Goal: Information Seeking & Learning: Learn about a topic

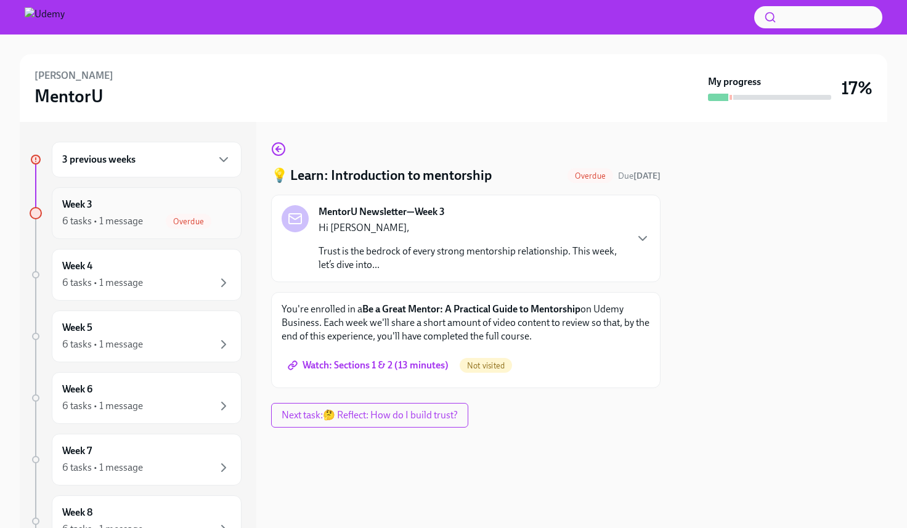
click at [150, 210] on div "Week 3 6 tasks • 1 message Overdue" at bounding box center [146, 213] width 169 height 31
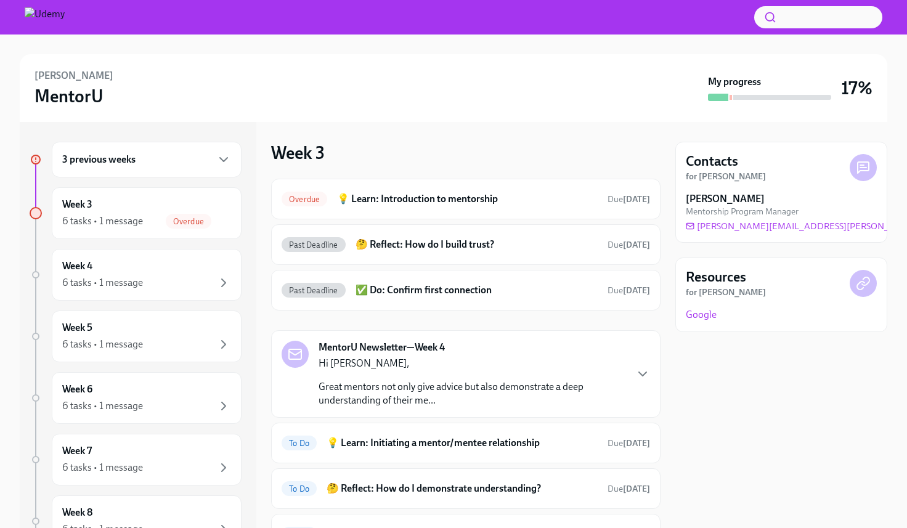
click at [164, 152] on div "3 previous weeks" at bounding box center [147, 160] width 190 height 36
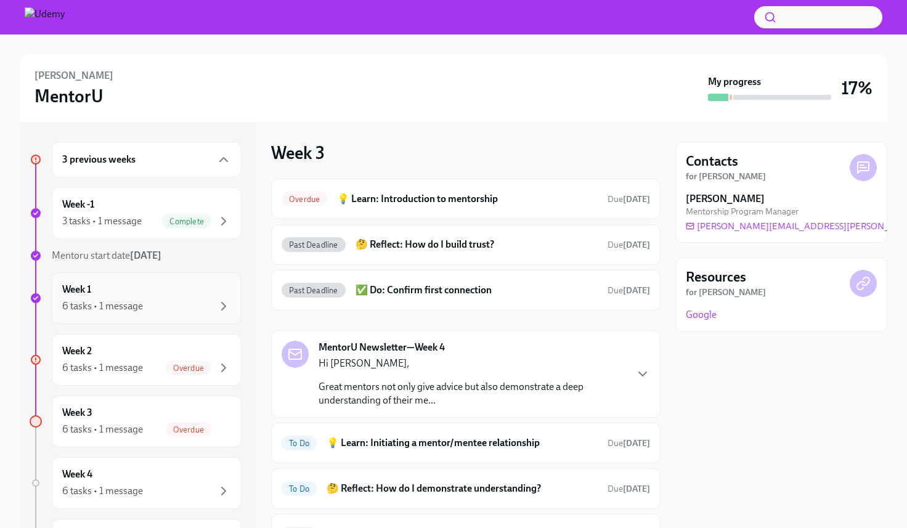
click at [194, 282] on div "Week 1 6 tasks • 1 message" at bounding box center [147, 298] width 190 height 52
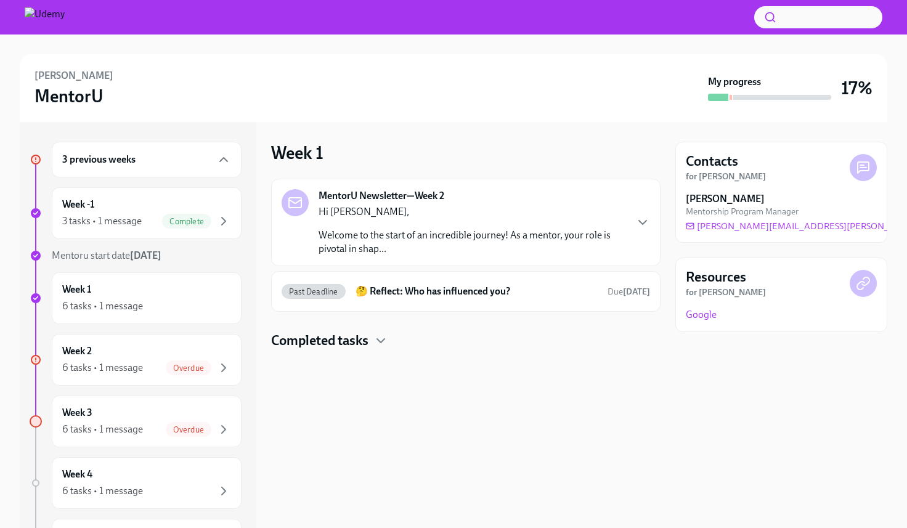
click at [597, 242] on p "Welcome to the start of an incredible journey! As a mentor, your role is pivota…" at bounding box center [472, 242] width 307 height 27
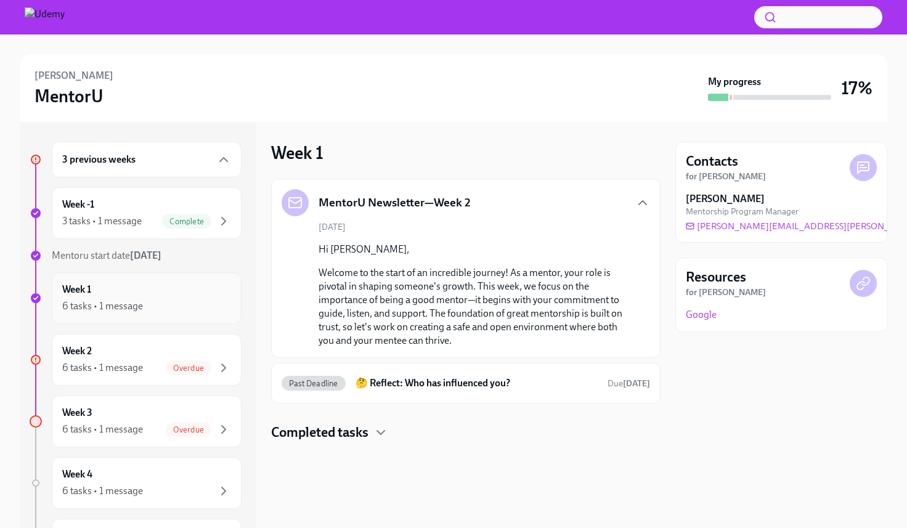
click at [167, 305] on div "6 tasks • 1 message" at bounding box center [146, 306] width 169 height 15
click at [136, 414] on div "Week 3 6 tasks • 1 message Overdue" at bounding box center [146, 421] width 169 height 31
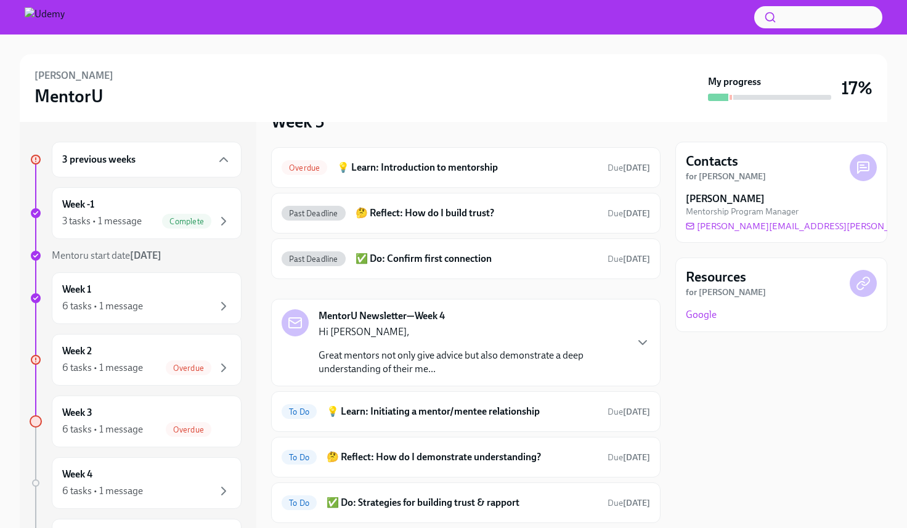
scroll to position [66, 0]
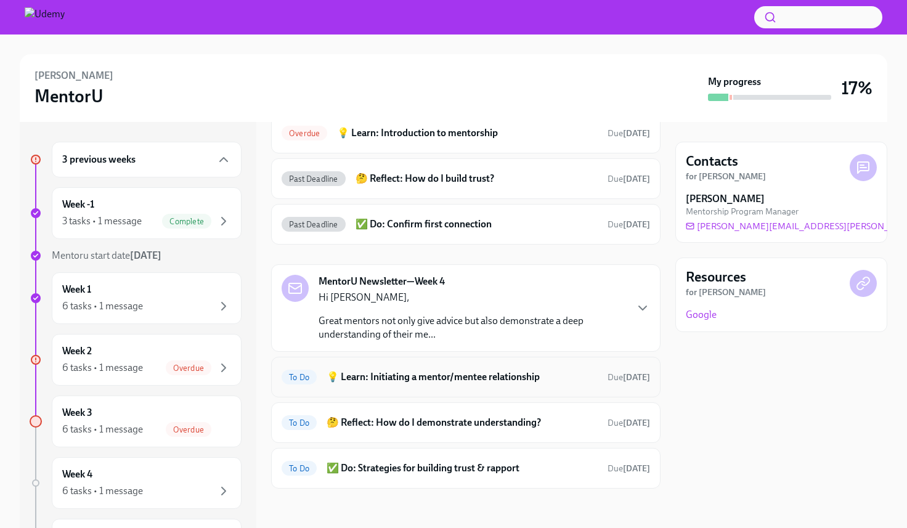
click at [500, 380] on h6 "💡 Learn: Initiating a mentor/mentee relationship" at bounding box center [462, 377] width 271 height 14
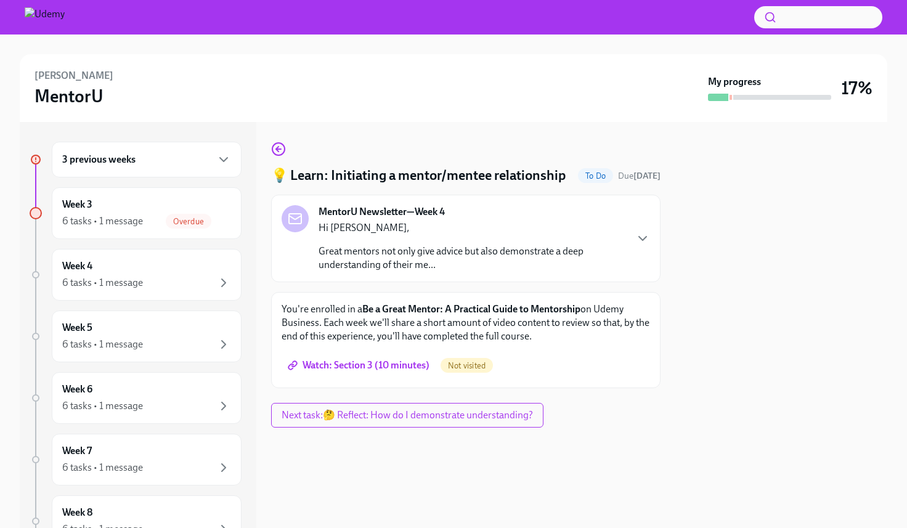
click at [383, 366] on span "Watch: Section 3 (10 minutes)" at bounding box center [359, 365] width 139 height 12
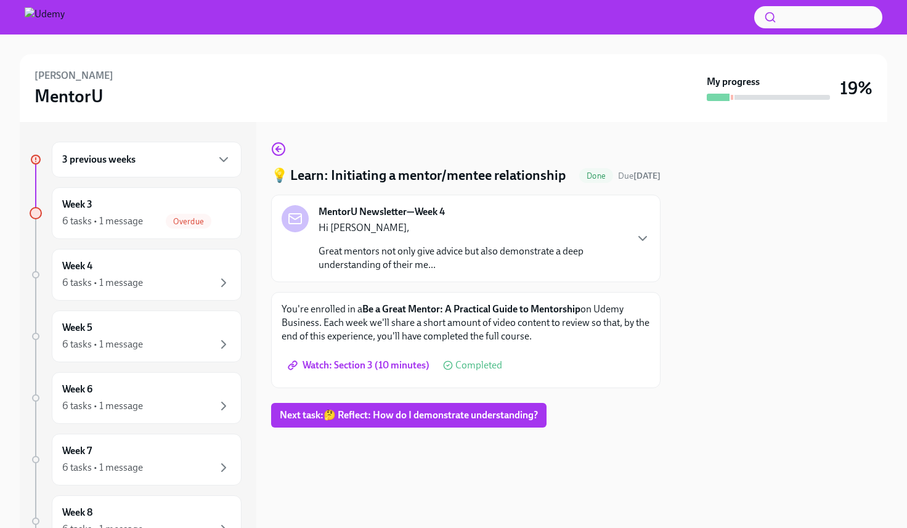
click at [392, 359] on link "Watch: Section 3 (10 minutes)" at bounding box center [360, 365] width 157 height 25
click at [360, 367] on span "Watch: Section 3 (10 minutes)" at bounding box center [359, 365] width 139 height 12
click at [470, 412] on span "Next task : 🤔 Reflect: How do I demonstrate understanding?" at bounding box center [409, 415] width 258 height 12
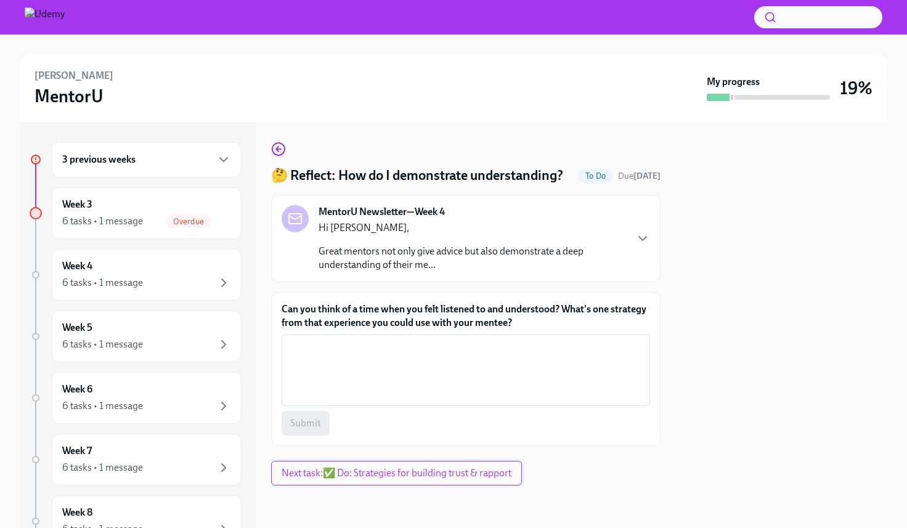
click at [428, 469] on span "Next task : ✅ Do: Strategies for building trust & rapport" at bounding box center [397, 473] width 230 height 12
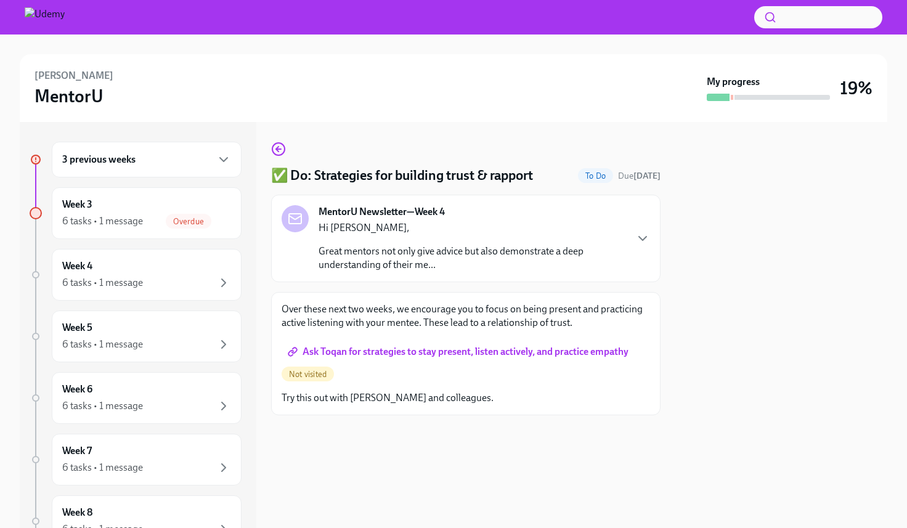
click at [439, 359] on link "Ask Toqan for strategies to stay present, listen actively, and practice empathy" at bounding box center [460, 352] width 356 height 25
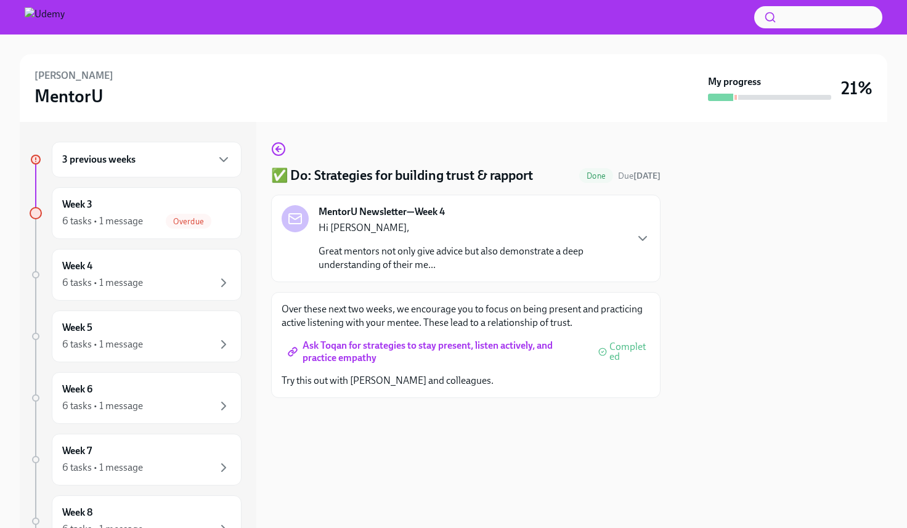
click at [618, 241] on div "Hi [PERSON_NAME], Great mentors not only give advice but also demonstrate a dee…" at bounding box center [472, 246] width 307 height 51
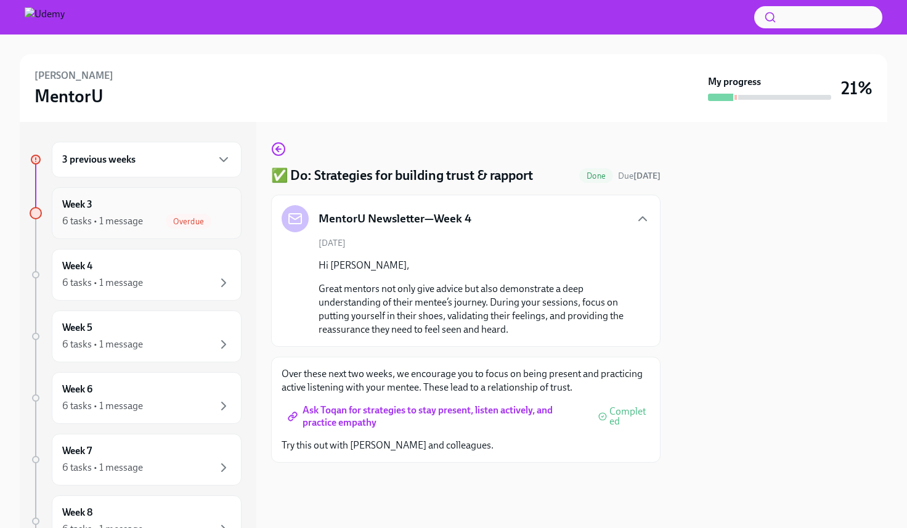
click at [125, 215] on div "6 tasks • 1 message" at bounding box center [102, 222] width 81 height 14
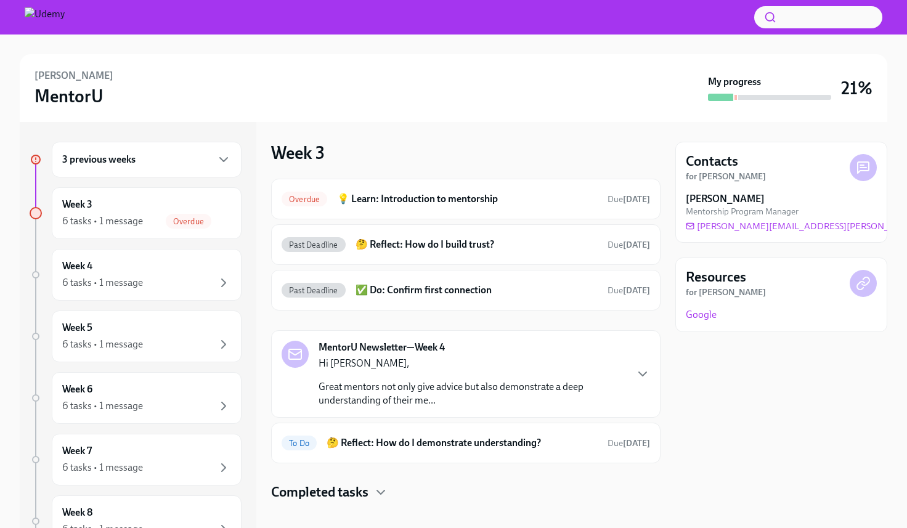
scroll to position [13, 0]
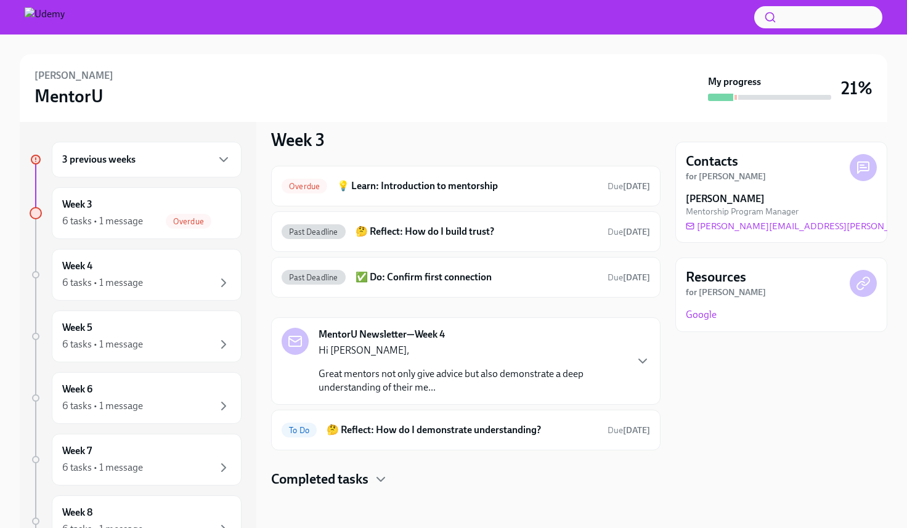
click at [368, 479] on h4 "Completed tasks" at bounding box center [319, 479] width 97 height 18
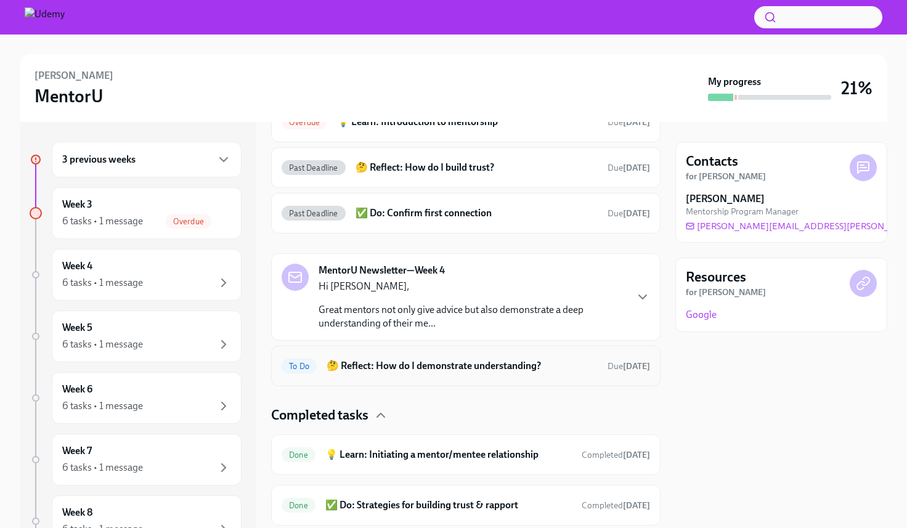
scroll to position [114, 0]
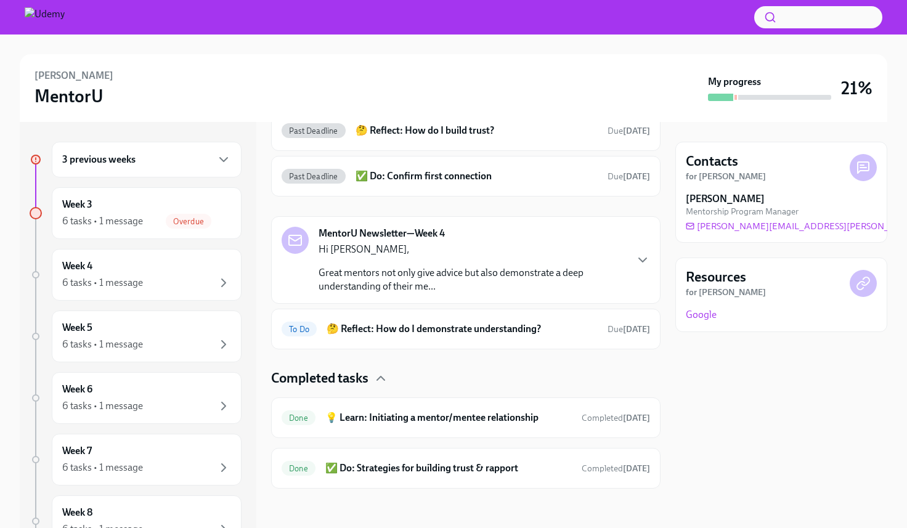
click at [603, 280] on p "Great mentors not only give advice but also demonstrate a deep understanding of…" at bounding box center [472, 279] width 307 height 27
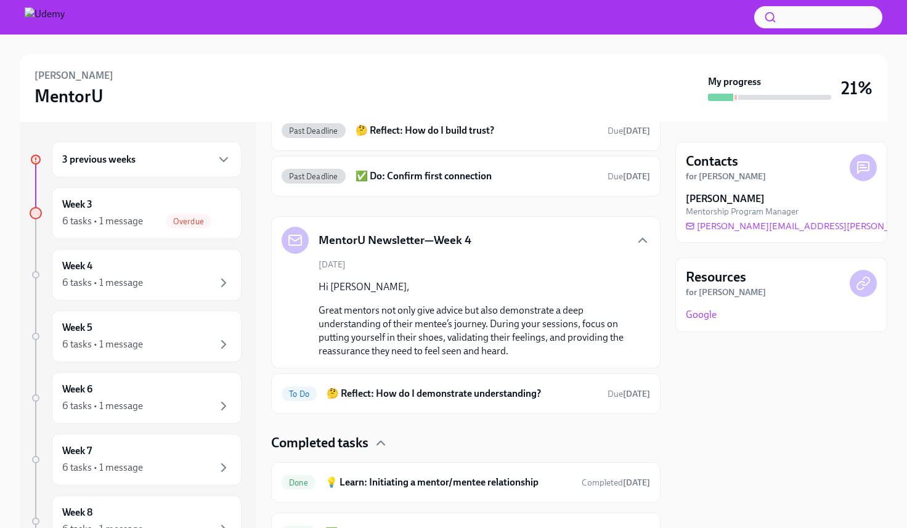
scroll to position [179, 0]
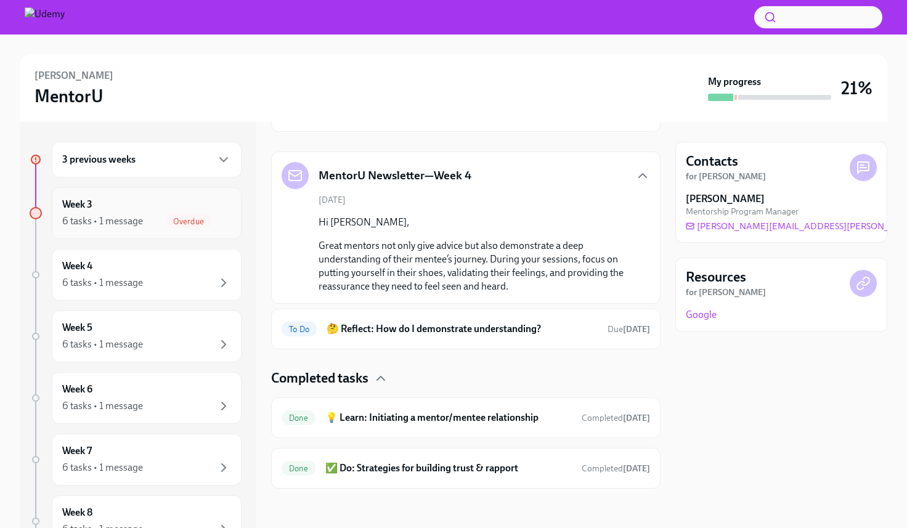
click at [117, 214] on div "6 tasks • 1 message Overdue" at bounding box center [146, 221] width 169 height 15
click at [152, 277] on div "6 tasks • 1 message" at bounding box center [146, 283] width 169 height 15
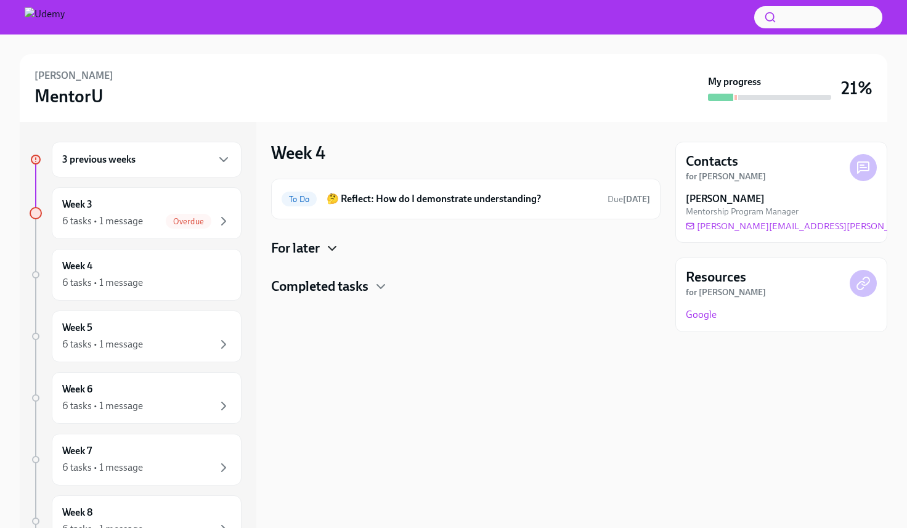
click at [328, 254] on icon "button" at bounding box center [332, 248] width 15 height 15
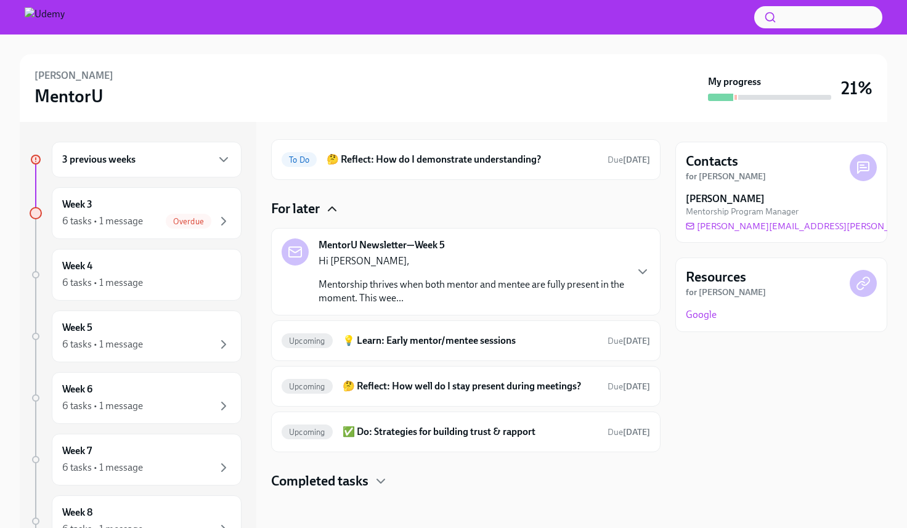
scroll to position [41, 0]
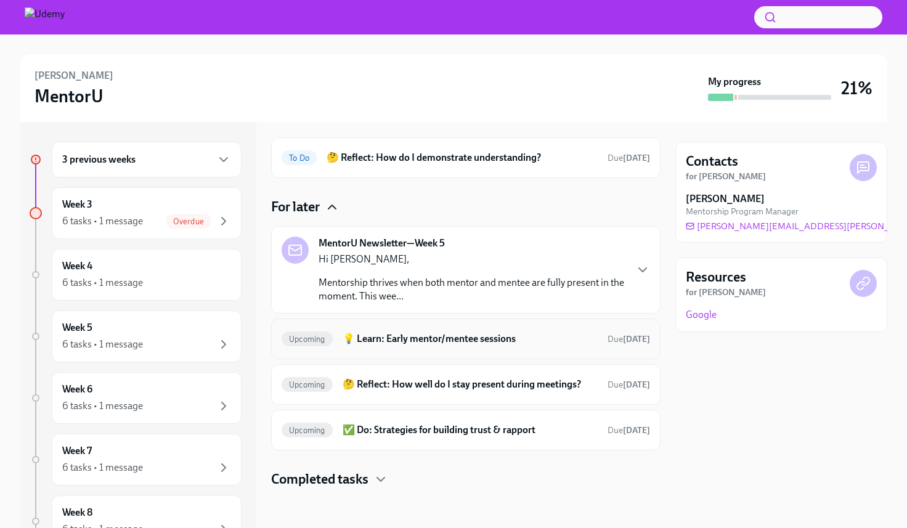
click at [470, 336] on h6 "💡 Learn: Early mentor/mentee sessions" at bounding box center [470, 339] width 255 height 14
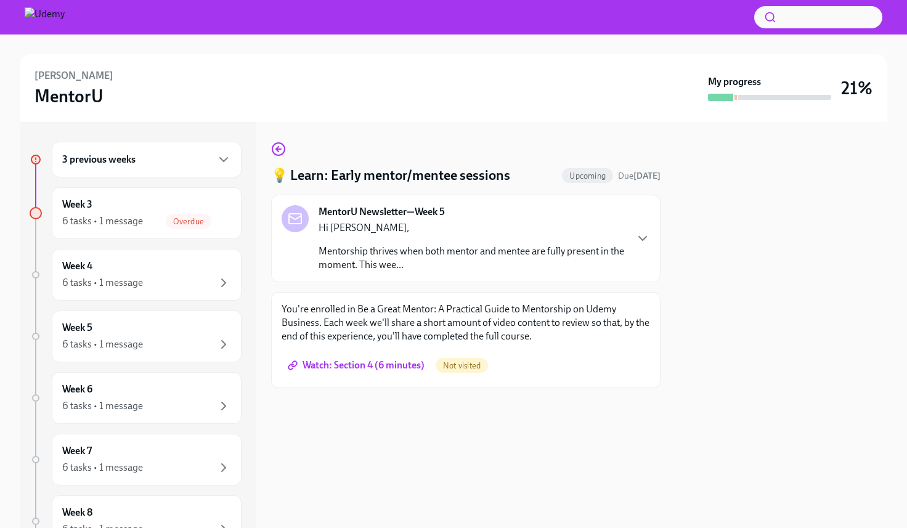
click at [394, 364] on span "Watch: Section 4 (6 minutes)" at bounding box center [357, 365] width 134 height 12
click at [205, 217] on span "Overdue" at bounding box center [189, 221] width 46 height 9
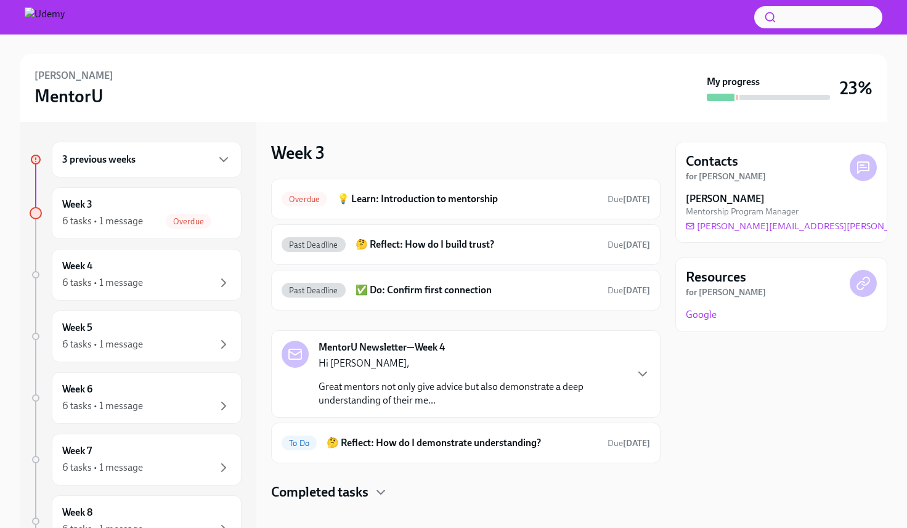
scroll to position [13, 0]
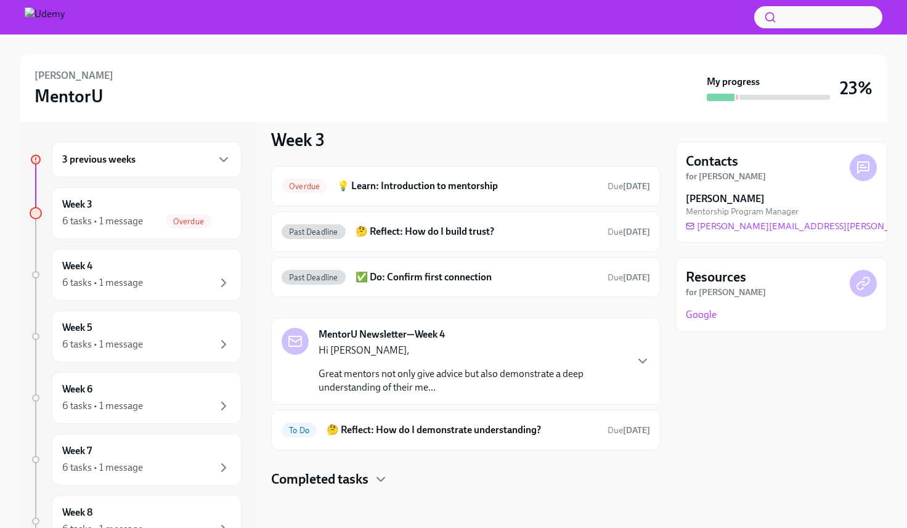
click at [372, 479] on div "Completed tasks" at bounding box center [466, 479] width 390 height 18
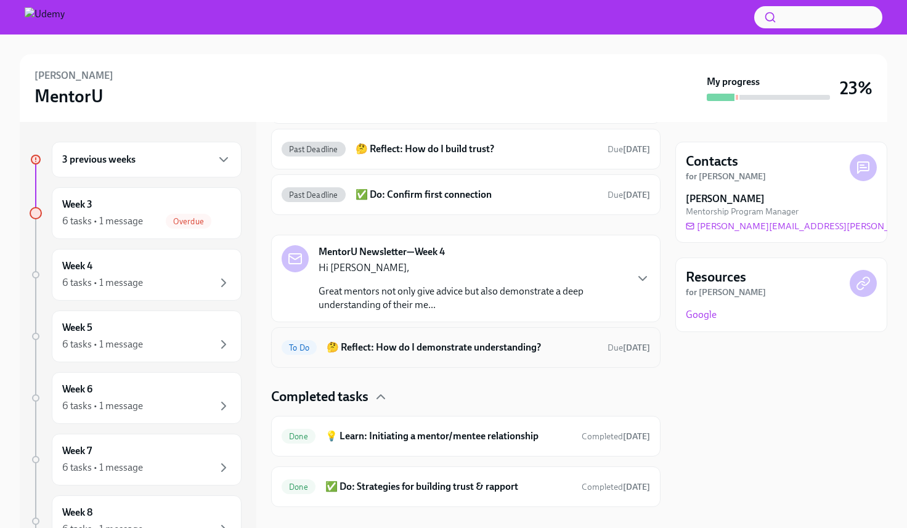
scroll to position [114, 0]
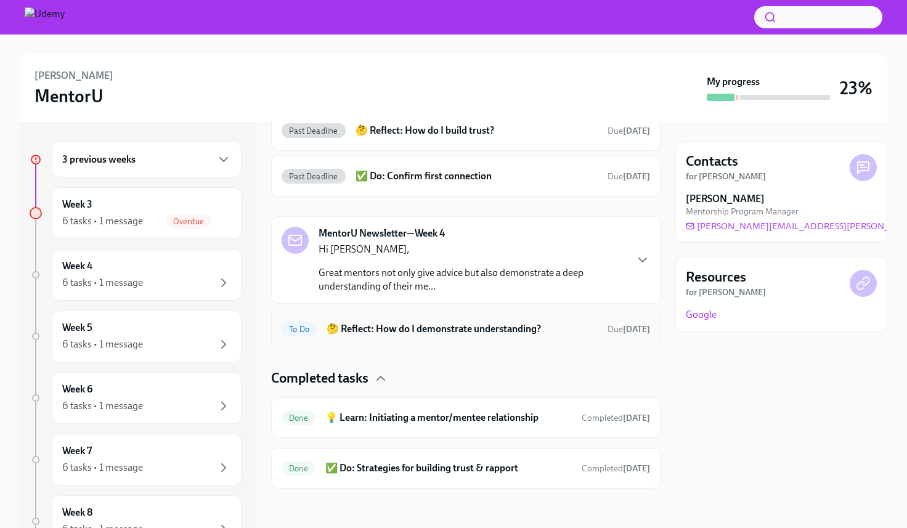
click at [514, 335] on h6 "🤔 Reflect: How do I demonstrate understanding?" at bounding box center [462, 329] width 271 height 14
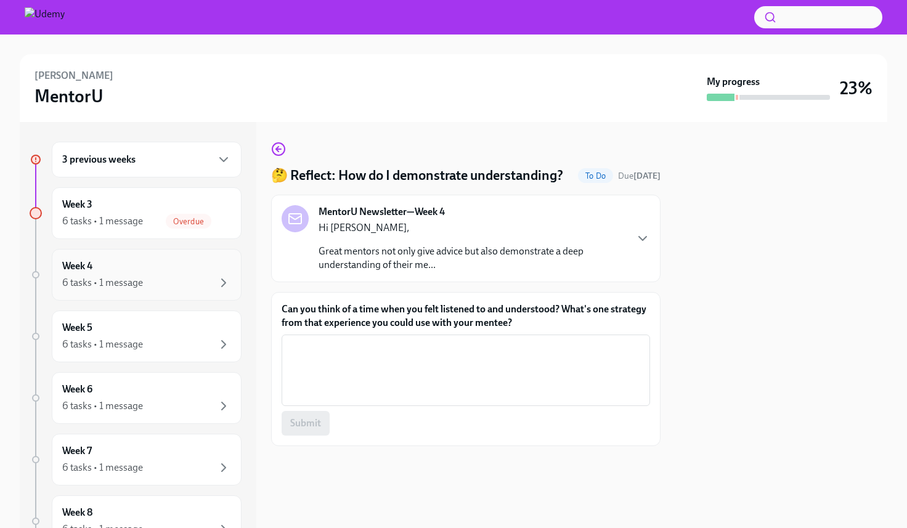
click at [176, 278] on div "6 tasks • 1 message" at bounding box center [146, 283] width 169 height 15
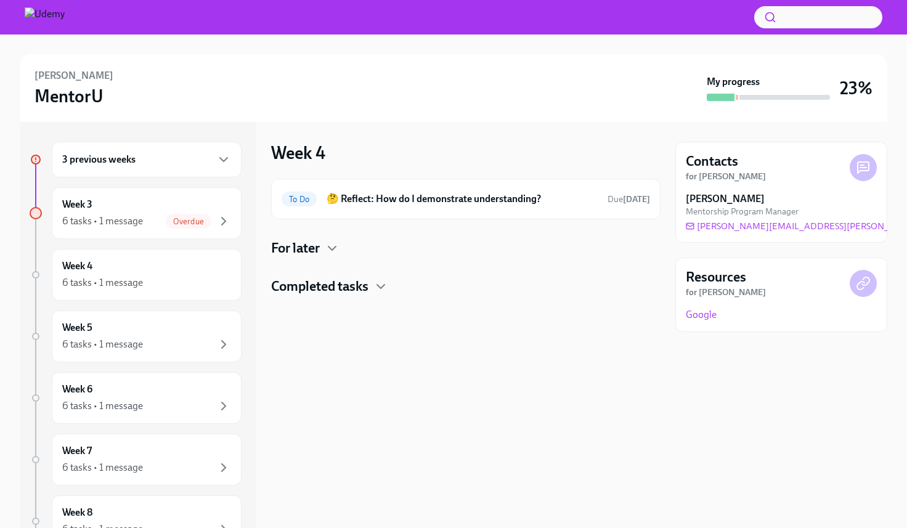
click at [338, 287] on h4 "Completed tasks" at bounding box center [319, 286] width 97 height 18
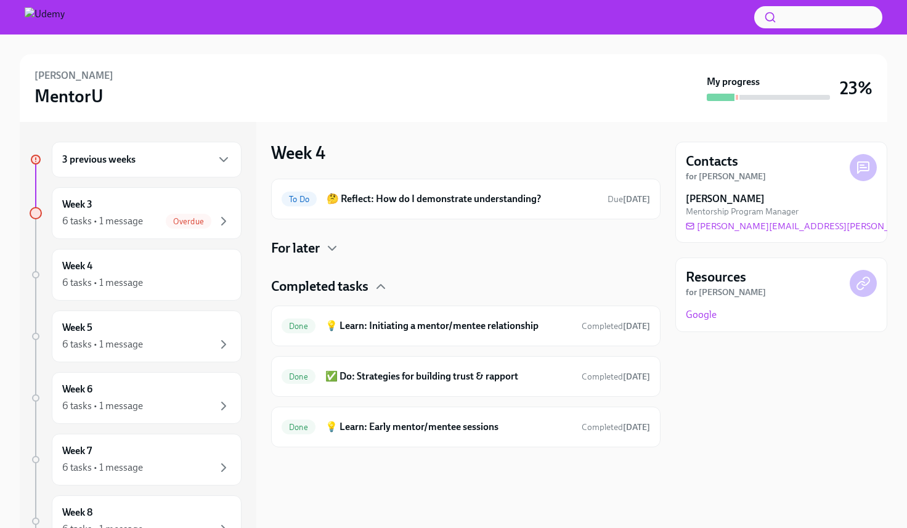
click at [322, 237] on div "To Do 🤔 Reflect: How do I demonstrate understanding? Due [DATE] For later Compl…" at bounding box center [466, 313] width 390 height 269
click at [319, 247] on h4 "For later" at bounding box center [295, 248] width 49 height 18
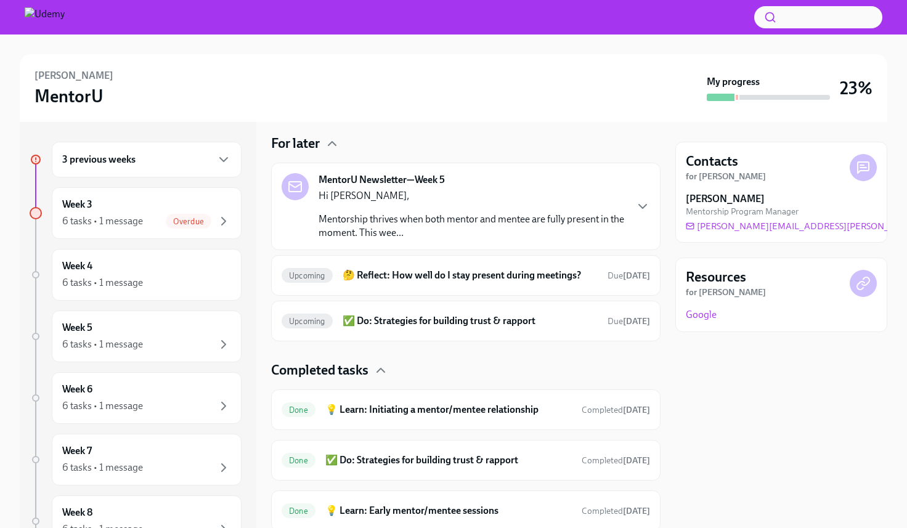
scroll to position [147, 0]
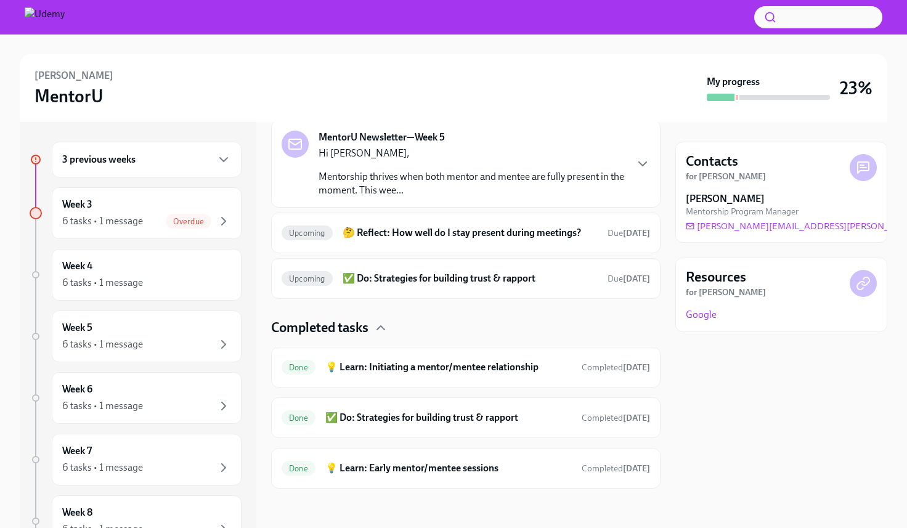
click at [487, 267] on div "Upcoming ✅ Do: Strategies for building trust & rapport Due [DATE]" at bounding box center [466, 278] width 390 height 41
click at [477, 282] on h6 "✅ Do: Strategies for building trust & rapport" at bounding box center [470, 279] width 255 height 14
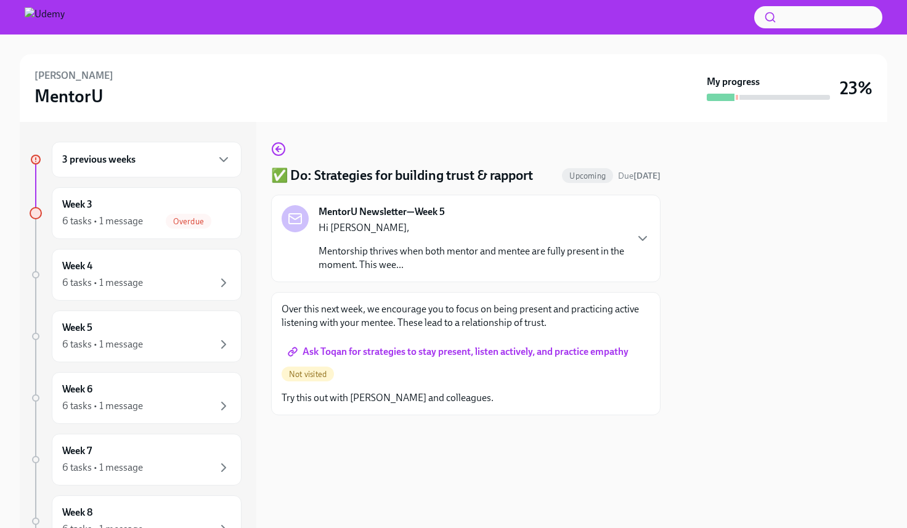
click at [477, 351] on span "Ask Toqan for strategies to stay present, listen actively, and practice empathy" at bounding box center [459, 352] width 338 height 12
click at [317, 376] on span "Not visited" at bounding box center [308, 374] width 52 height 9
click at [369, 349] on span "Ask Toqan for strategies to stay present, listen actively, and practice empathy" at bounding box center [459, 352] width 338 height 12
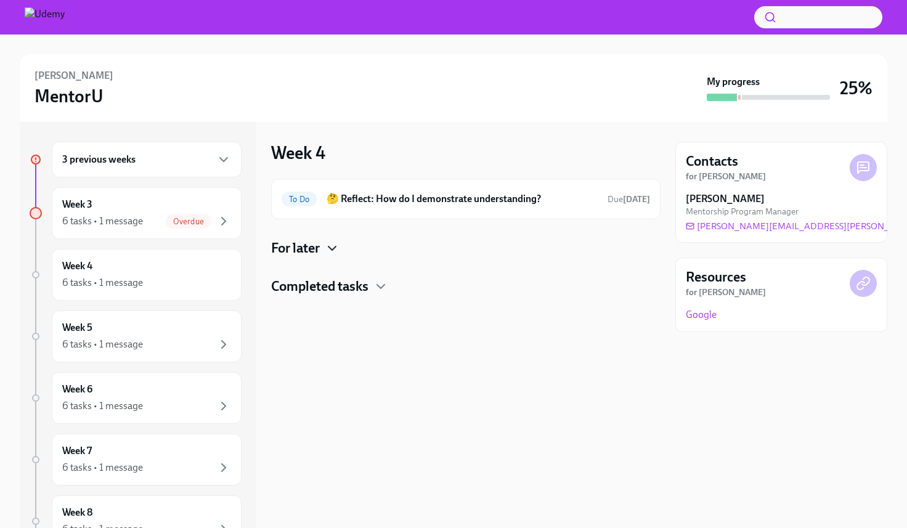
click at [327, 251] on icon "button" at bounding box center [332, 248] width 15 height 15
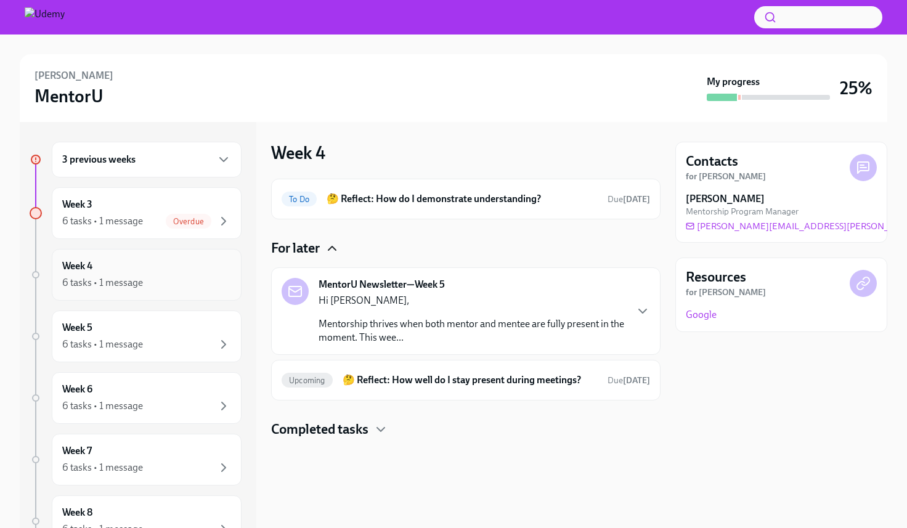
click at [138, 282] on div "6 tasks • 1 message" at bounding box center [102, 283] width 81 height 14
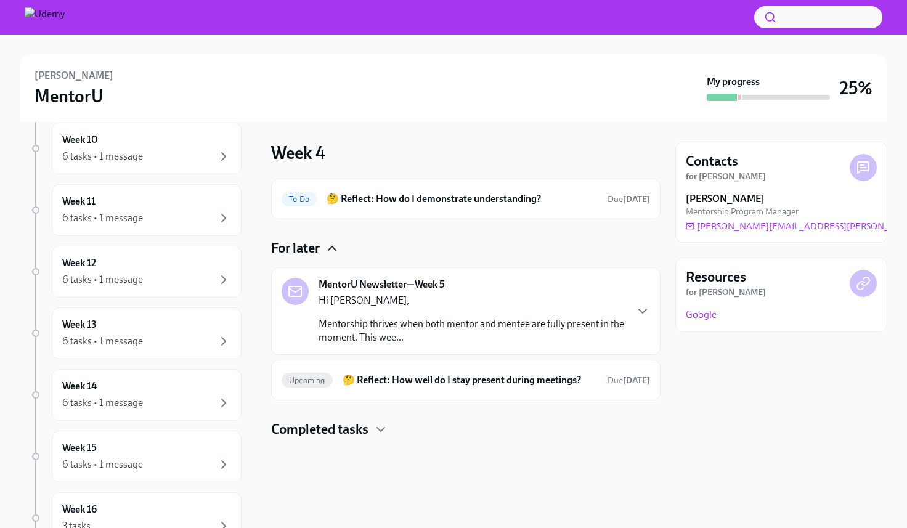
scroll to position [585, 0]
